Goal: Task Accomplishment & Management: Manage account settings

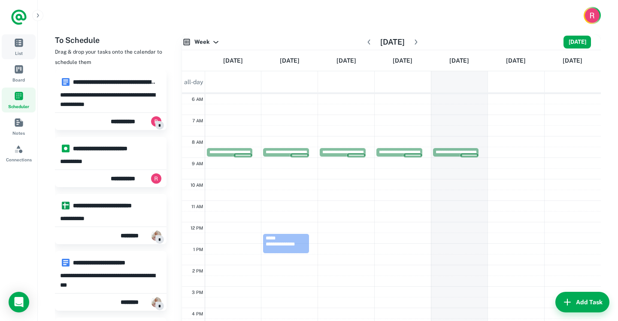
click at [18, 41] on span "List" at bounding box center [18, 42] width 9 height 9
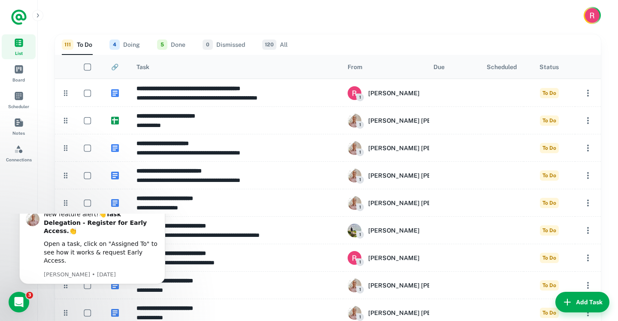
click at [230, 43] on button "0 Dismissed" at bounding box center [224, 44] width 43 height 21
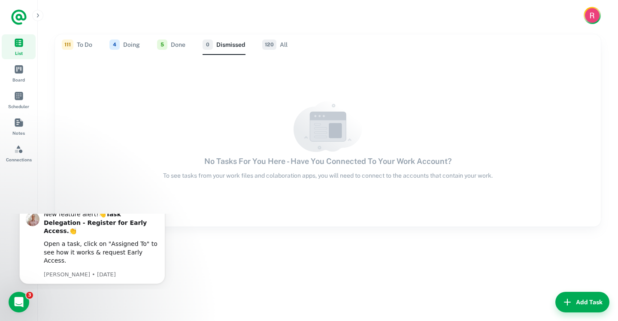
click at [185, 46] on button "5 Done" at bounding box center [171, 44] width 28 height 21
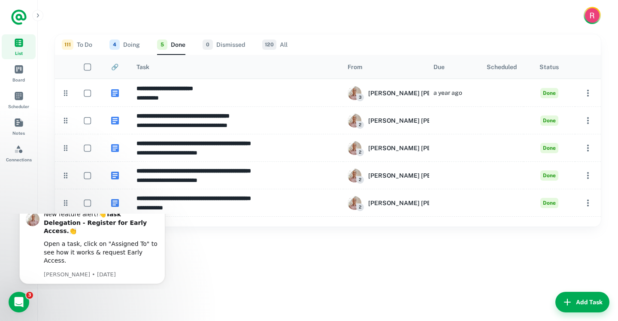
click at [131, 44] on button "4 Doing" at bounding box center [125, 44] width 30 height 21
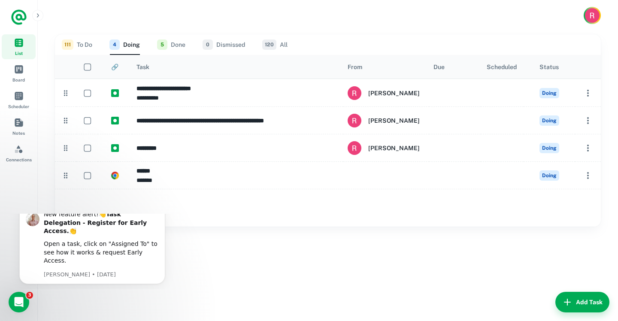
click at [84, 43] on button "111 To Do" at bounding box center [77, 44] width 30 height 21
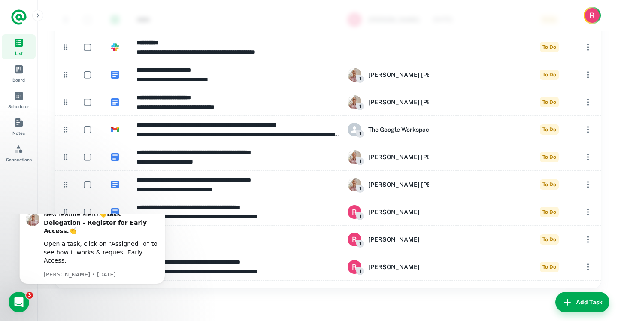
scroll to position [2851, 0]
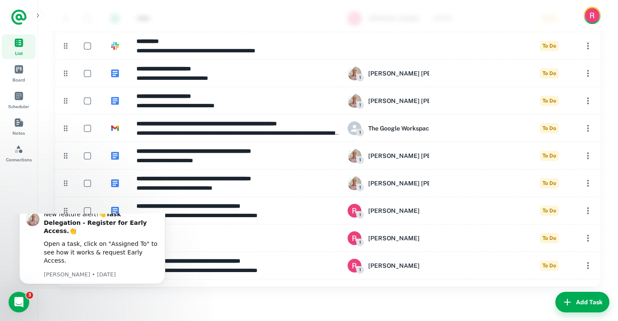
click at [163, 210] on icon "Dismiss notification" at bounding box center [163, 207] width 5 height 5
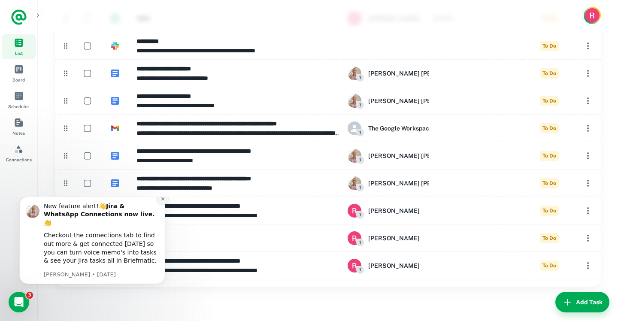
click at [161, 201] on icon "Dismiss notification" at bounding box center [163, 199] width 5 height 5
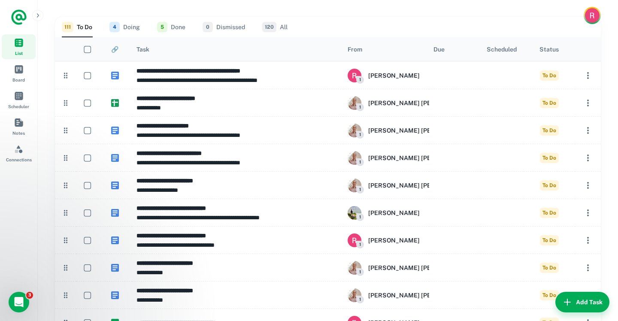
scroll to position [0, 0]
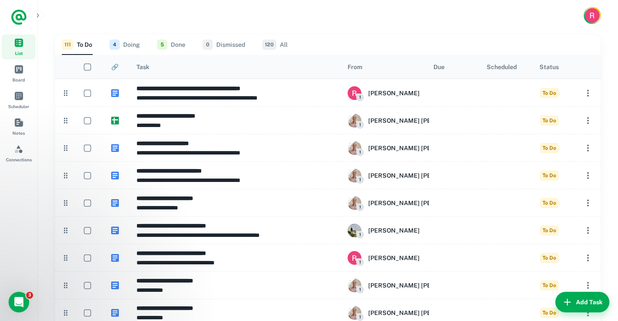
click at [131, 40] on button "4 Doing" at bounding box center [125, 44] width 30 height 21
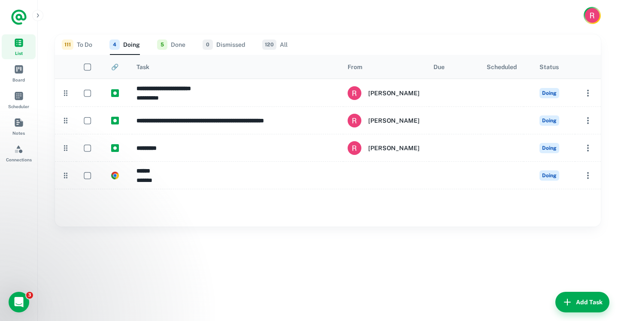
click at [168, 43] on button "5 Done" at bounding box center [171, 44] width 28 height 21
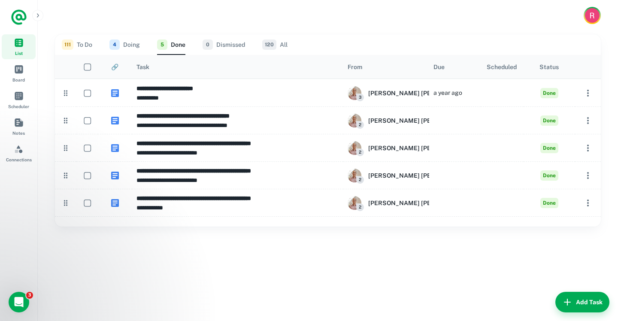
click at [218, 47] on button "0 Dismissed" at bounding box center [224, 44] width 43 height 21
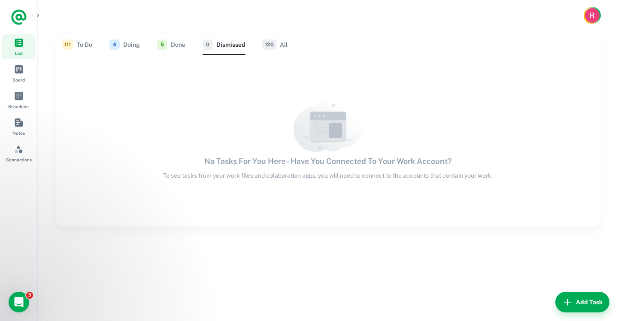
click at [286, 44] on button "120 All" at bounding box center [274, 44] width 25 height 21
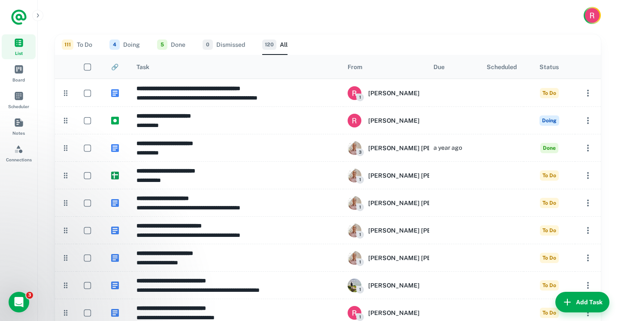
click at [124, 69] on icon "Sort" at bounding box center [127, 67] width 7 height 7
